Goal: Task Accomplishment & Management: Complete application form

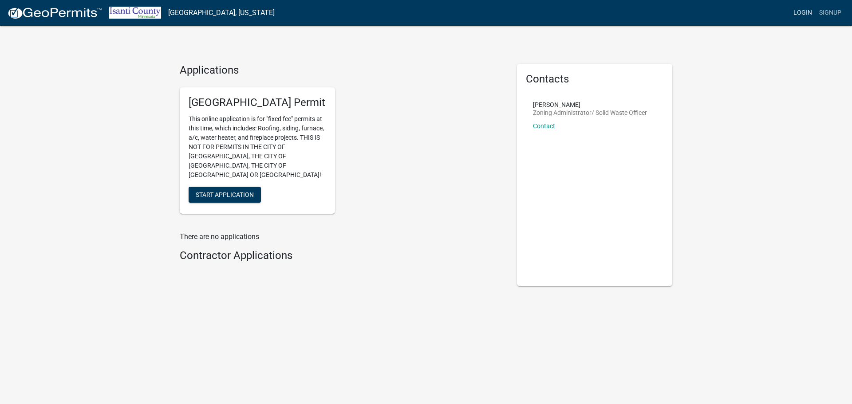
click at [808, 11] on link "Login" at bounding box center [803, 12] width 26 height 17
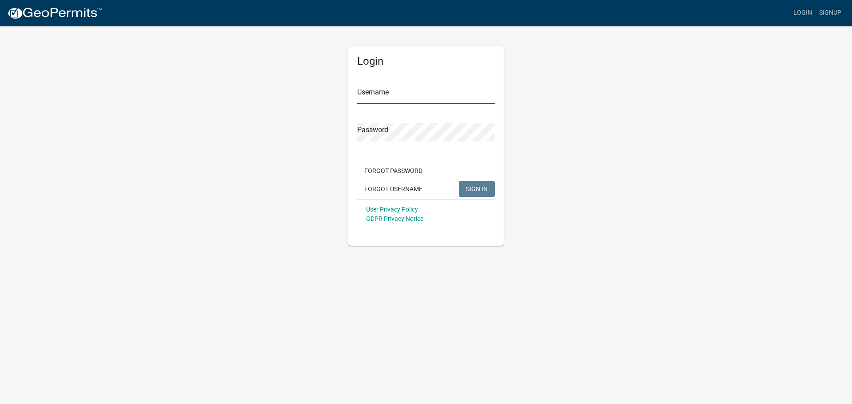
click at [389, 95] on input "Username" at bounding box center [426, 95] width 138 height 18
drag, startPoint x: 453, startPoint y: 98, endPoint x: 343, endPoint y: 99, distance: 110.1
click at [345, 100] on div "Login Username Info@redlinecontracting.com Password Forgot Password Forgot User…" at bounding box center [426, 135] width 169 height 221
click at [481, 190] on span "SIGN IN" at bounding box center [477, 188] width 22 height 7
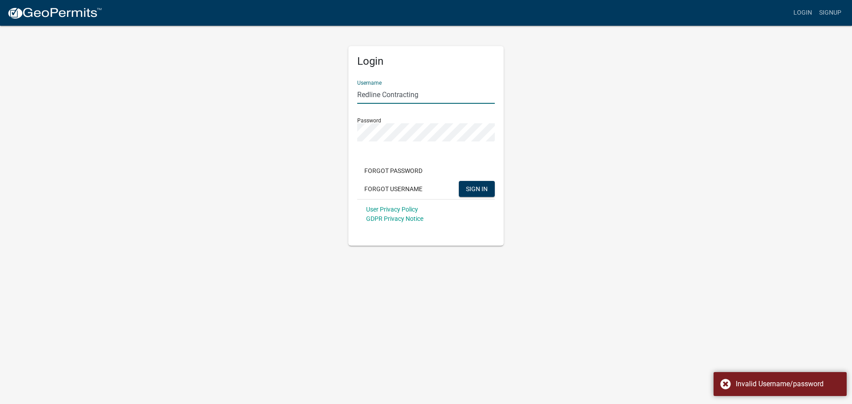
drag, startPoint x: 425, startPoint y: 94, endPoint x: 329, endPoint y: 94, distance: 95.9
click at [331, 93] on div "Login Username Redline Contracting Password Forgot Password Forgot Username SIG…" at bounding box center [426, 135] width 506 height 221
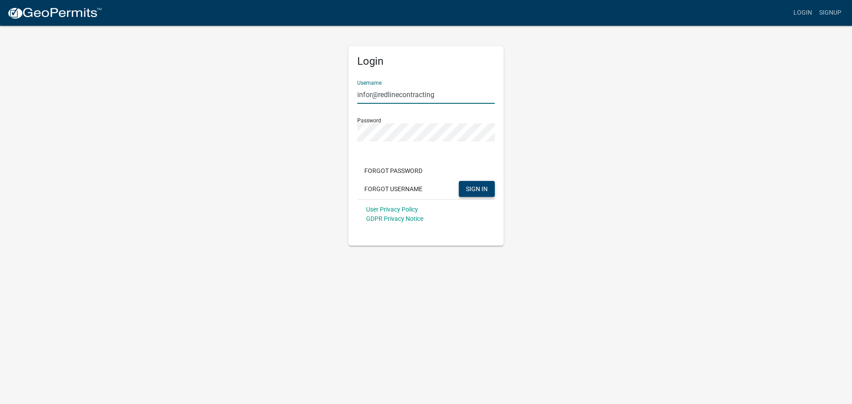
click at [477, 190] on span "SIGN IN" at bounding box center [477, 188] width 22 height 7
click at [371, 95] on input "infor@redlinecontracting" at bounding box center [426, 95] width 138 height 18
click at [477, 187] on span "SIGN IN" at bounding box center [477, 188] width 22 height 7
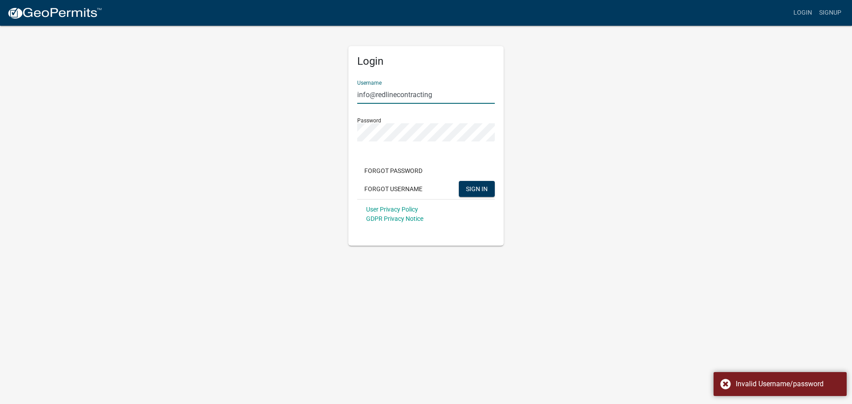
drag, startPoint x: 409, startPoint y: 95, endPoint x: 327, endPoint y: 93, distance: 82.1
click at [328, 93] on div "Login Username info@redlinecontracting Password Forgot Password Forgot Username…" at bounding box center [426, 135] width 506 height 221
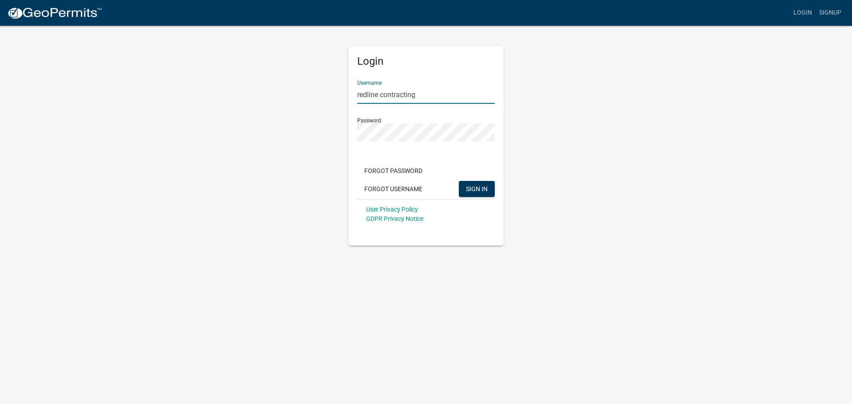
type input "redline contracting"
click at [484, 190] on span "SIGN IN" at bounding box center [477, 188] width 22 height 7
click at [411, 185] on button "Forgot Username" at bounding box center [393, 189] width 72 height 16
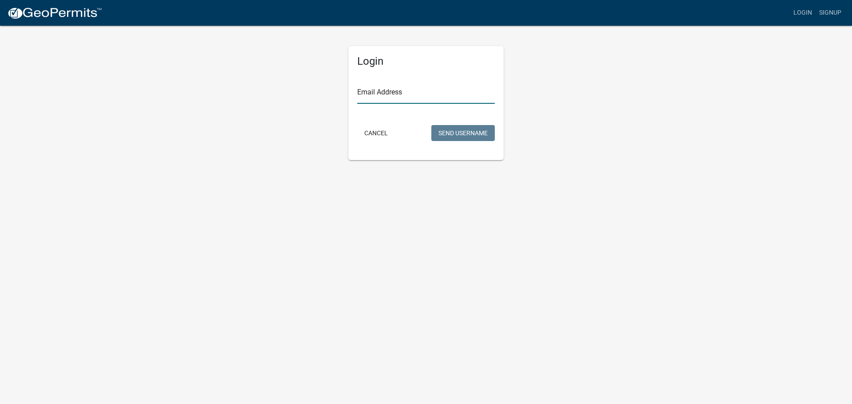
click at [379, 91] on input "Email Address" at bounding box center [426, 95] width 138 height 18
type input "info@redlinecontracting.com"
click at [470, 133] on button "Send Username" at bounding box center [462, 133] width 63 height 16
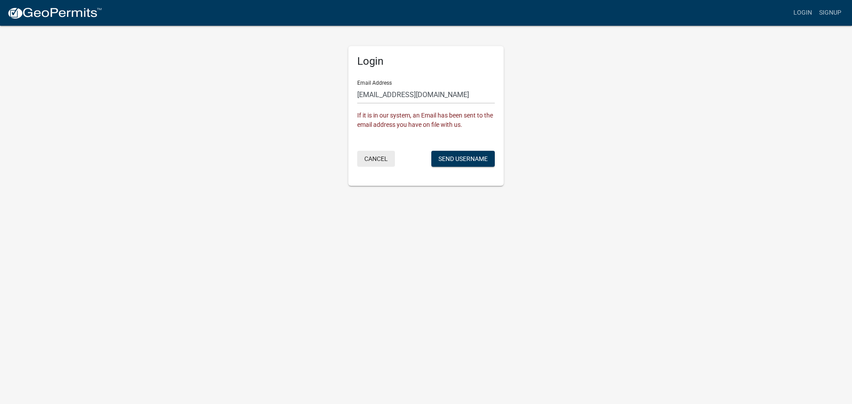
click at [376, 158] on button "Cancel" at bounding box center [376, 159] width 38 height 16
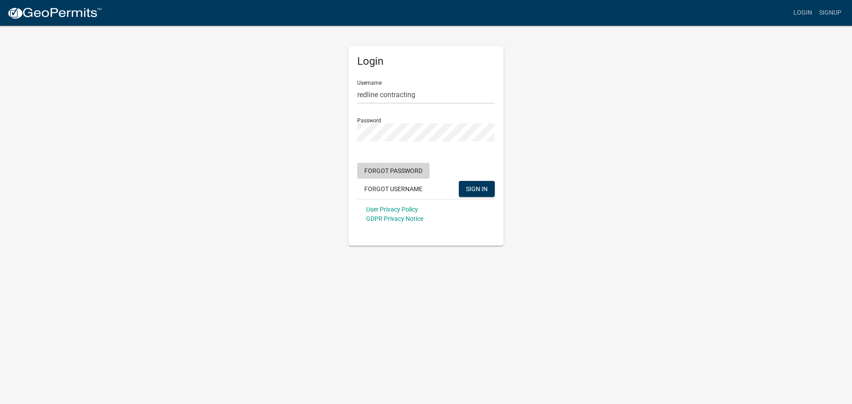
click at [407, 170] on button "Forgot Password" at bounding box center [393, 171] width 72 height 16
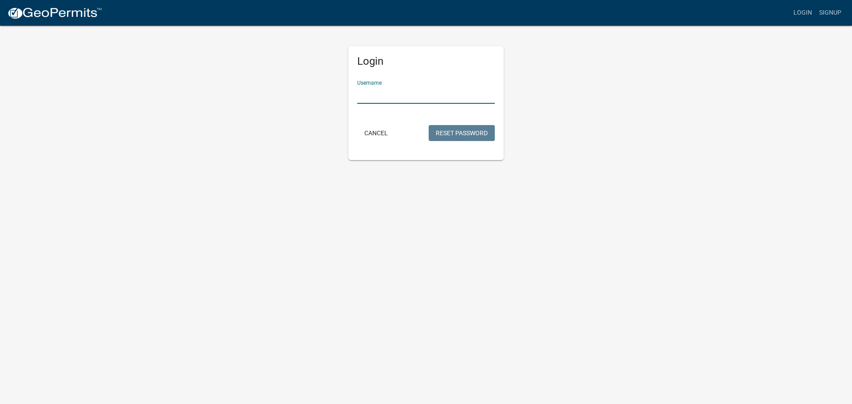
click at [394, 97] on input "Username" at bounding box center [426, 95] width 138 height 18
type input "redline contracting"
click at [455, 134] on button "Reset Password" at bounding box center [462, 133] width 66 height 16
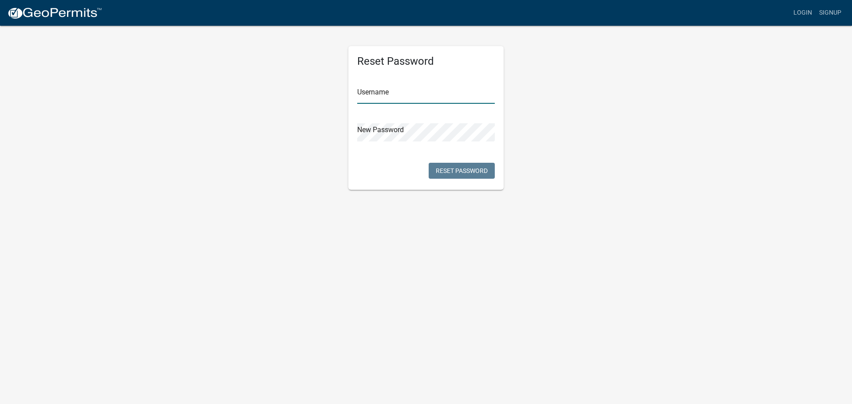
click at [380, 91] on input "text" at bounding box center [426, 95] width 138 height 18
type input "redline contracting"
click at [451, 168] on button "Reset Password" at bounding box center [462, 171] width 66 height 16
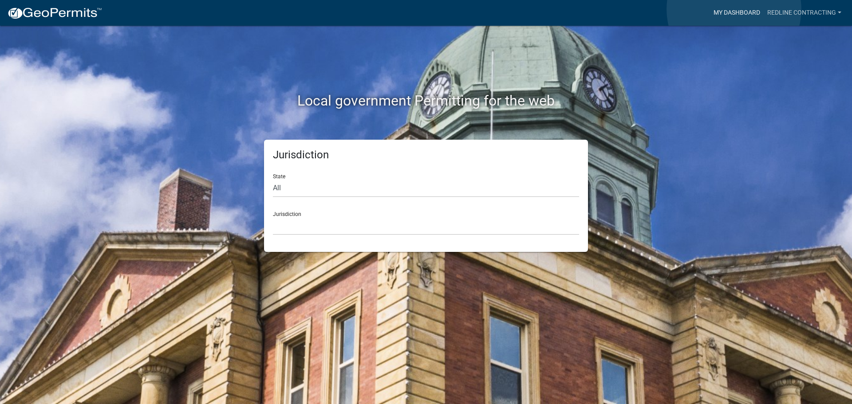
click at [734, 9] on link "My Dashboard" at bounding box center [737, 12] width 54 height 17
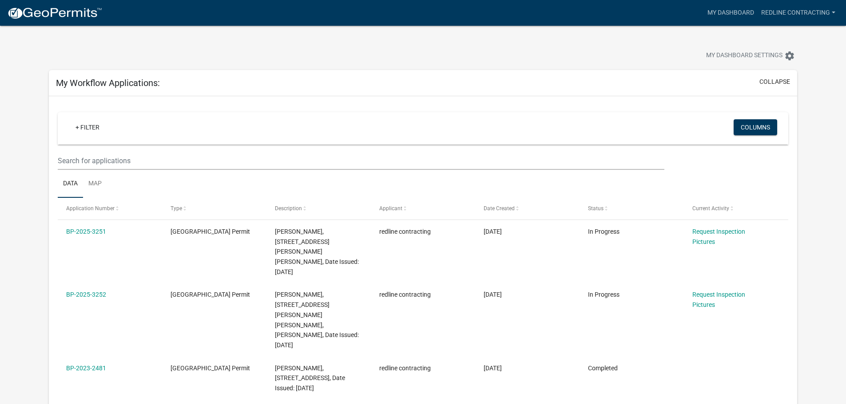
click at [701, 241] on link "Pictures" at bounding box center [703, 241] width 23 height 7
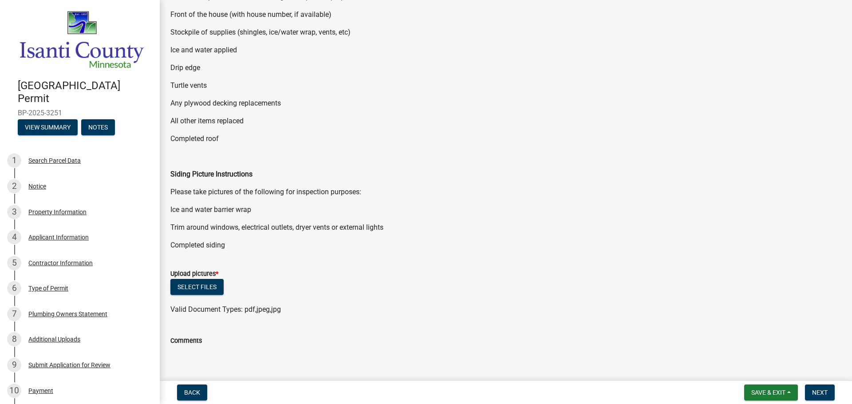
scroll to position [133, 0]
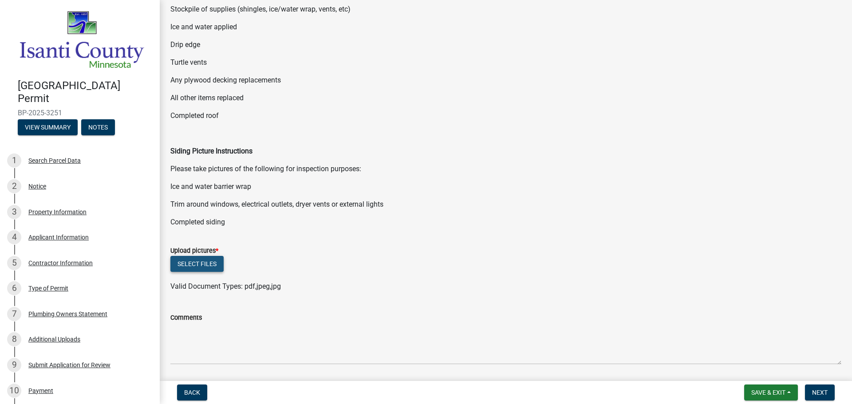
click at [200, 262] on button "Select files" at bounding box center [196, 264] width 53 height 16
click at [185, 264] on button "Select files" at bounding box center [196, 264] width 53 height 16
click at [196, 263] on button "Select files" at bounding box center [196, 264] width 53 height 16
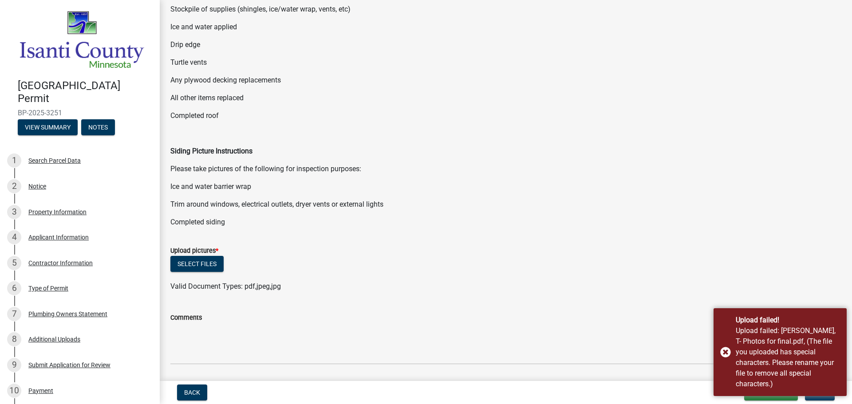
click at [286, 318] on div "Comments" at bounding box center [505, 317] width 671 height 11
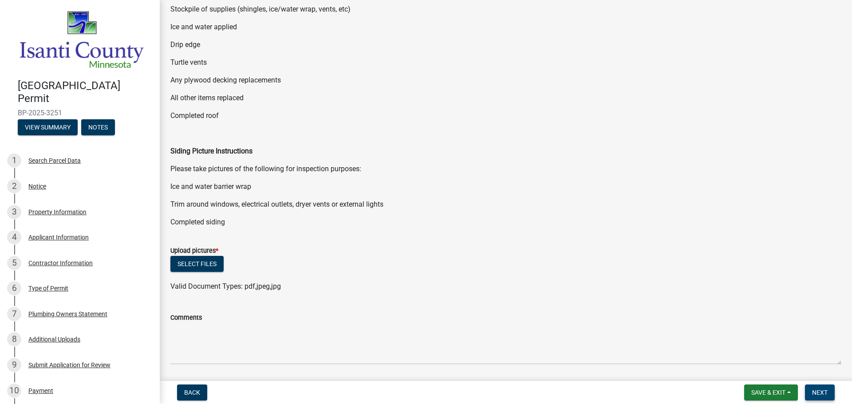
click at [821, 391] on span "Next" at bounding box center [820, 392] width 16 height 7
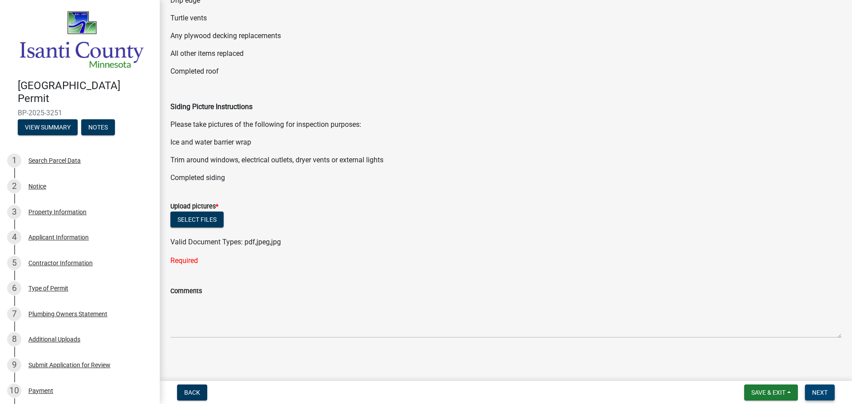
scroll to position [180, 0]
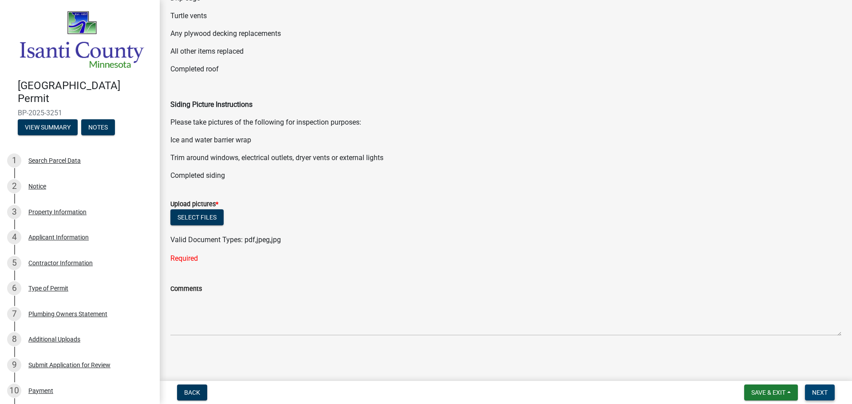
click at [827, 393] on span "Next" at bounding box center [820, 392] width 16 height 7
click at [189, 216] on button "Select files" at bounding box center [196, 218] width 53 height 16
click at [180, 216] on button "Select files" at bounding box center [196, 218] width 53 height 16
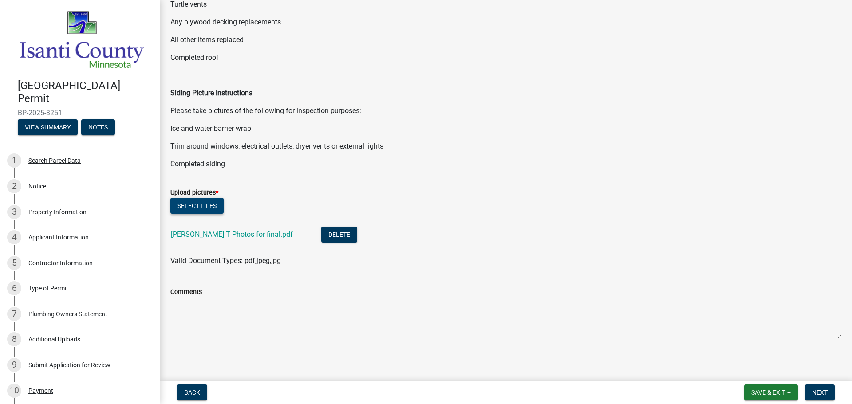
scroll to position [194, 0]
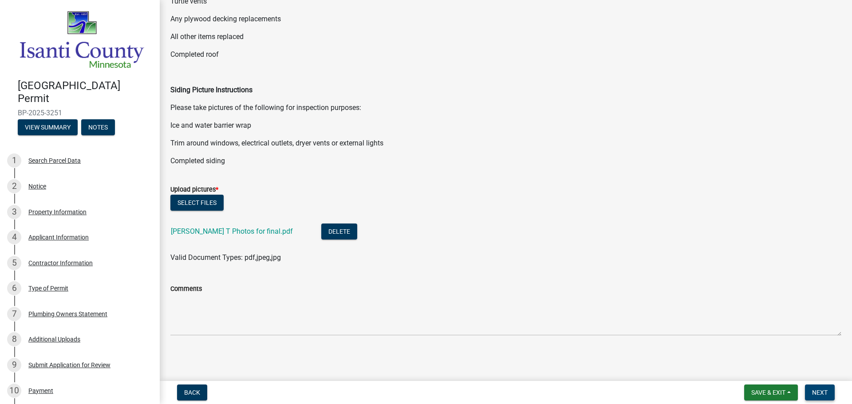
click at [823, 391] on span "Next" at bounding box center [820, 392] width 16 height 7
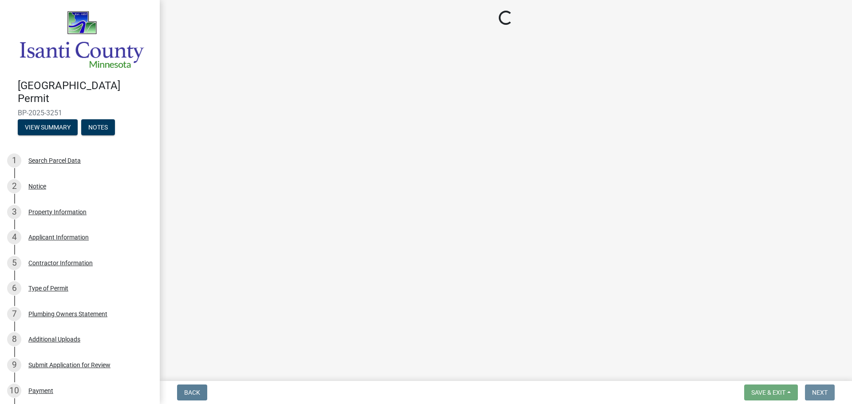
scroll to position [0, 0]
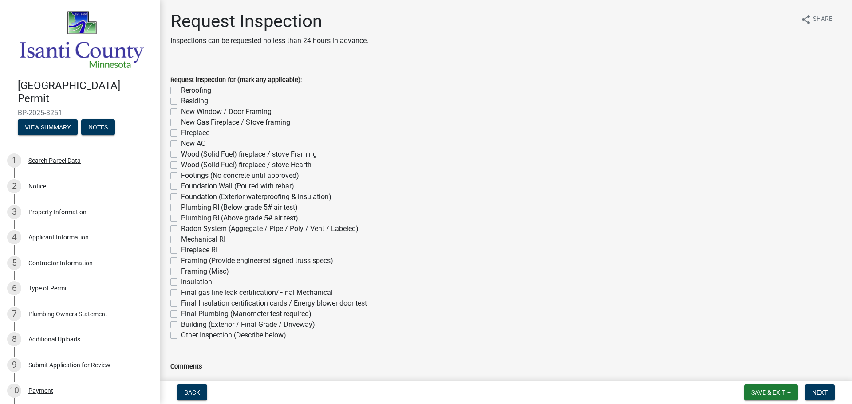
click at [181, 89] on label "Reroofing" at bounding box center [196, 90] width 30 height 11
click at [181, 89] on input "Reroofing" at bounding box center [184, 88] width 6 height 6
checkbox input "true"
checkbox input "false"
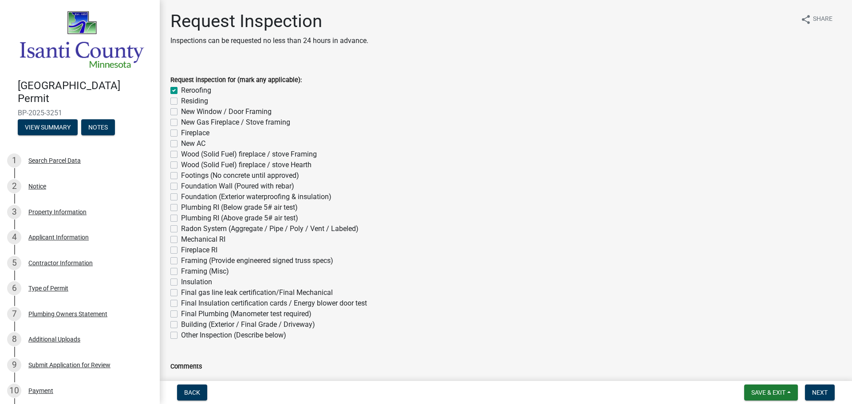
checkbox input "false"
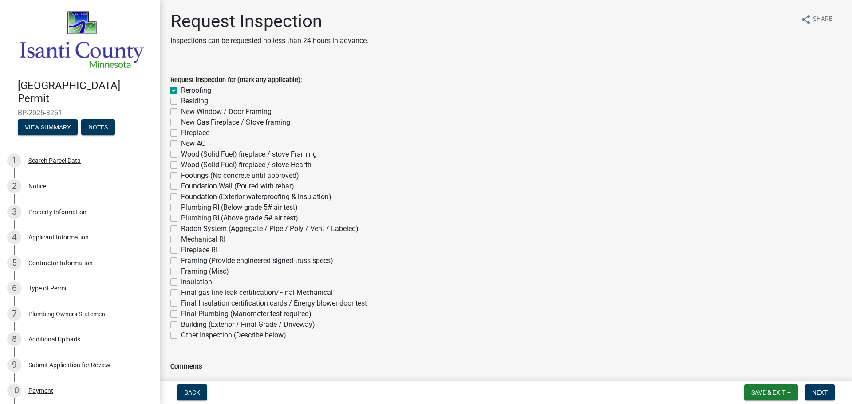
checkbox input "false"
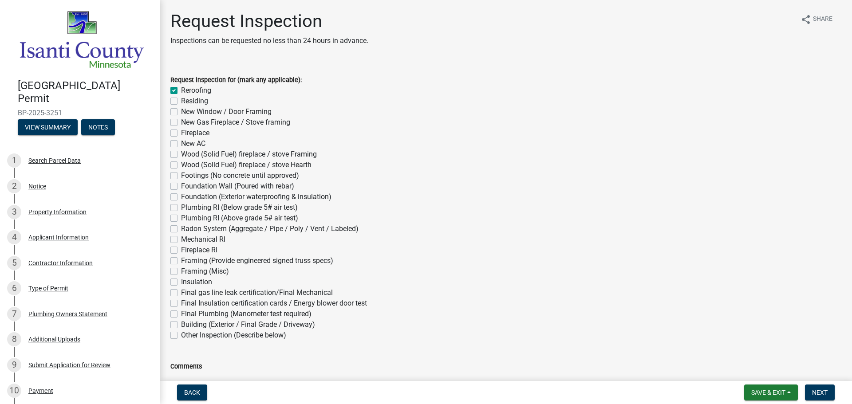
checkbox input "false"
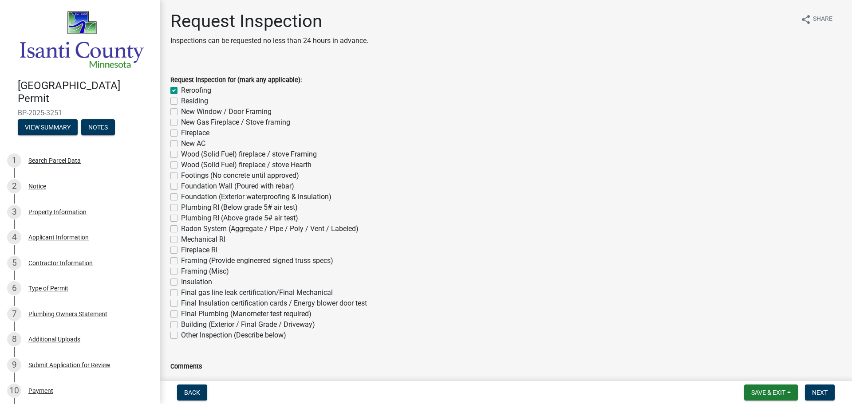
checkbox input "false"
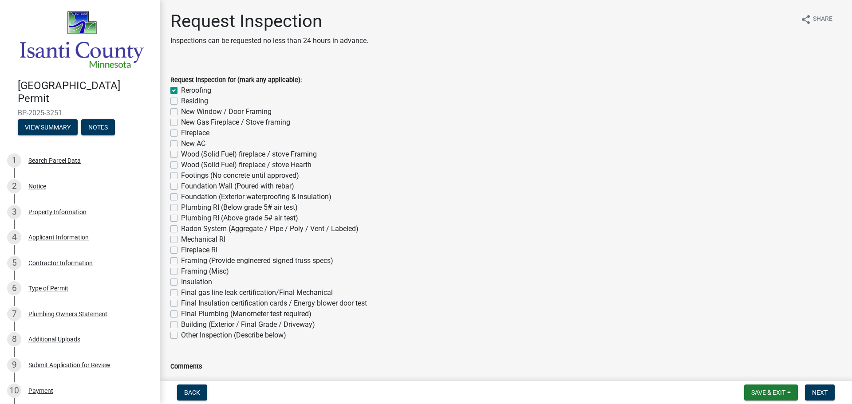
checkbox input "false"
click at [823, 390] on span "Next" at bounding box center [820, 392] width 16 height 7
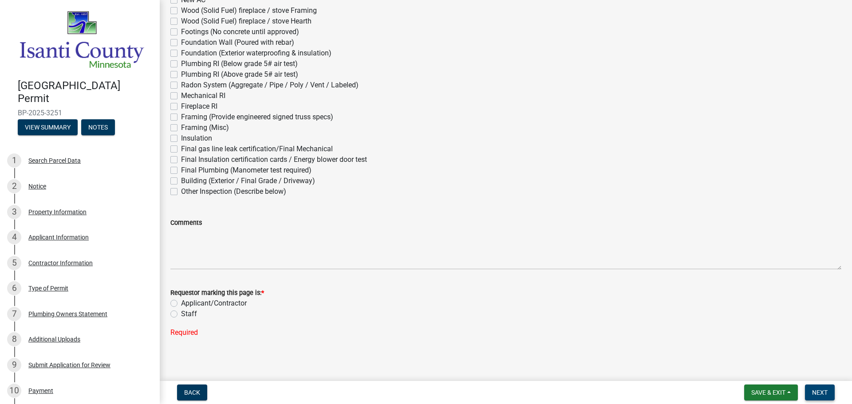
scroll to position [146, 0]
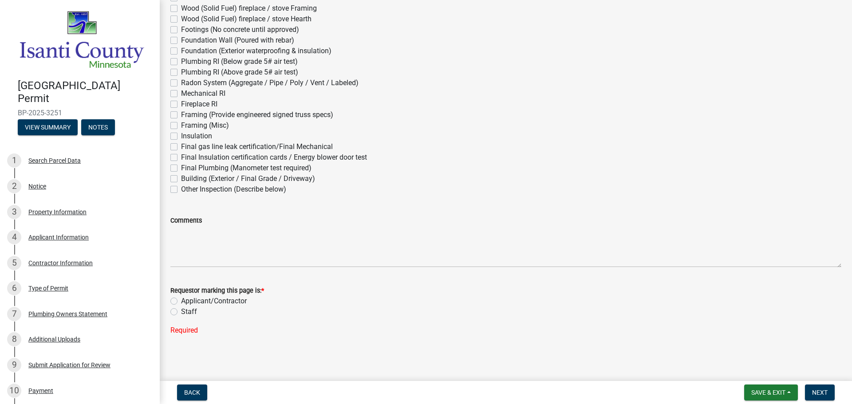
click at [181, 301] on label "Applicant/Contractor" at bounding box center [214, 301] width 66 height 11
click at [181, 301] on input "Applicant/Contractor" at bounding box center [184, 299] width 6 height 6
radio input "true"
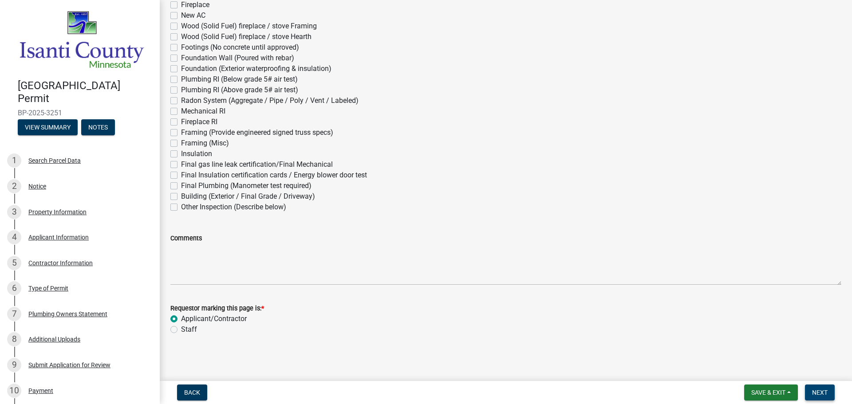
click at [822, 388] on button "Next" at bounding box center [820, 393] width 30 height 16
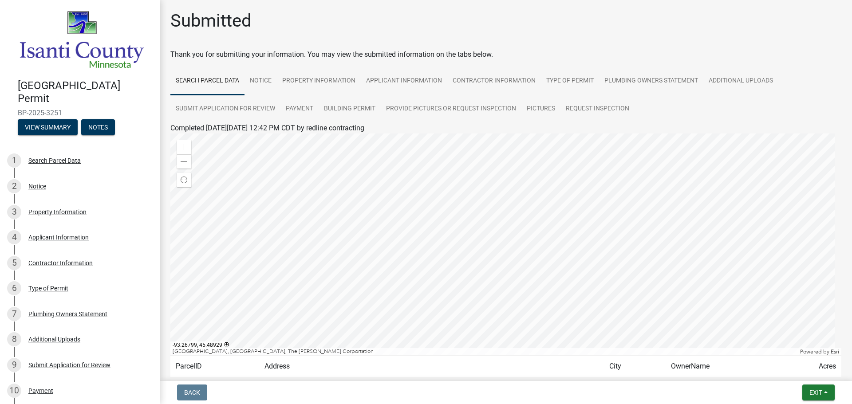
scroll to position [0, 0]
click at [609, 107] on link "Request Inspection" at bounding box center [598, 109] width 74 height 28
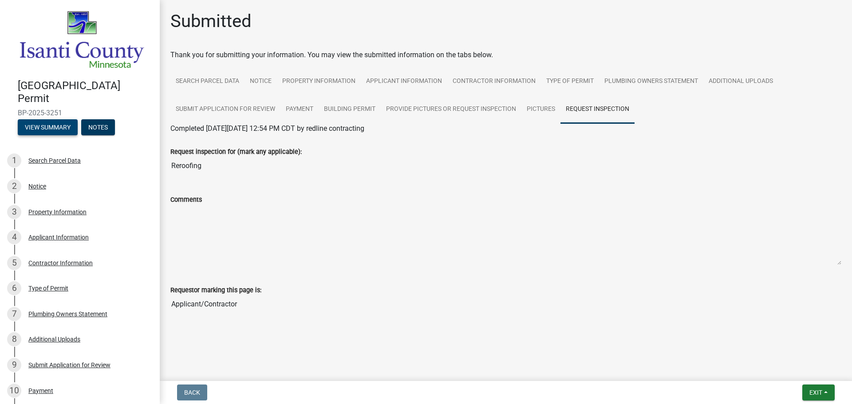
click at [51, 126] on button "View Summary" at bounding box center [48, 127] width 60 height 16
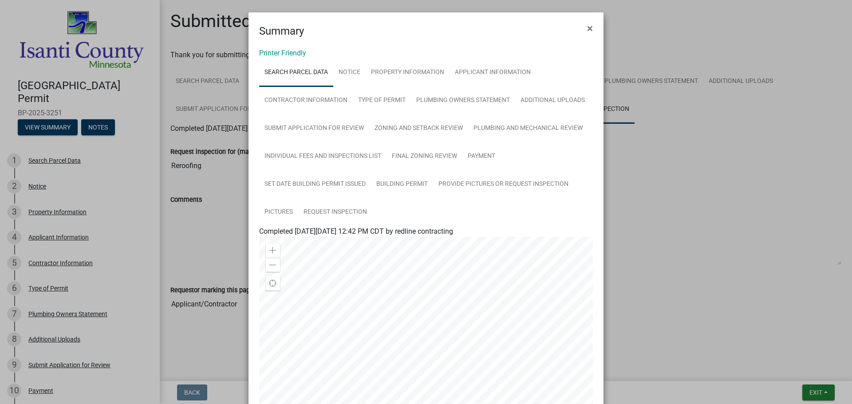
click at [588, 28] on span "×" at bounding box center [590, 28] width 6 height 12
